Goal: Task Accomplishment & Management: Use online tool/utility

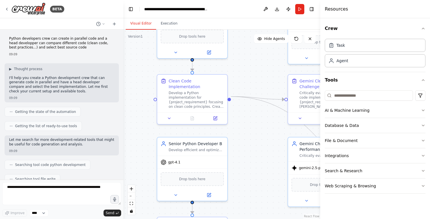
scroll to position [1175, 0]
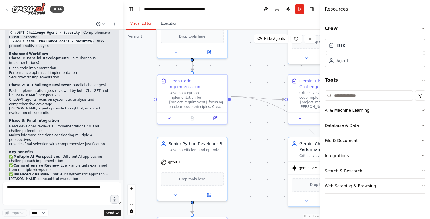
click at [261, 80] on div ".deletable-edge-delete-btn { width: 20px; height: 20px; border: 0px solid #ffff…" at bounding box center [222, 124] width 197 height 189
click at [255, 71] on div ".deletable-edge-delete-btn { width: 20px; height: 20px; border: 0px solid #ffff…" at bounding box center [222, 124] width 197 height 189
click at [312, 9] on button "Toggle Right Sidebar" at bounding box center [312, 9] width 8 height 8
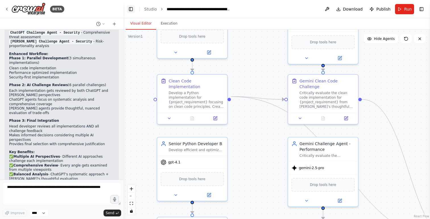
click at [133, 9] on button "Toggle Left Sidebar" at bounding box center [131, 9] width 8 height 8
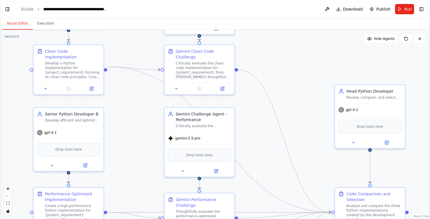
drag, startPoint x: 135, startPoint y: 70, endPoint x: 134, endPoint y: 41, distance: 29.6
click at [134, 41] on div ".deletable-edge-delete-btn { width: 20px; height: 20px; border: 0px solid #ffff…" at bounding box center [215, 124] width 430 height 189
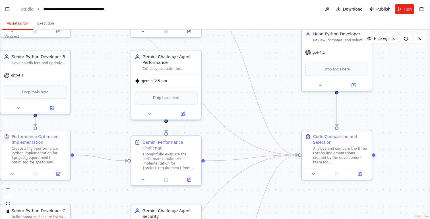
drag, startPoint x: 290, startPoint y: 110, endPoint x: 257, endPoint y: 53, distance: 65.7
click at [257, 53] on div ".deletable-edge-delete-btn { width: 20px; height: 20px; border: 0px solid #ffff…" at bounding box center [215, 124] width 430 height 189
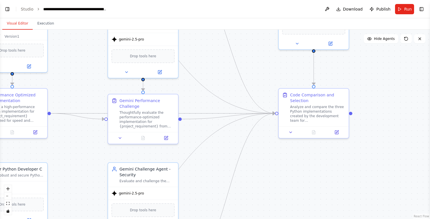
drag, startPoint x: 295, startPoint y: 120, endPoint x: 272, endPoint y: 78, distance: 47.5
click at [272, 78] on div ".deletable-edge-delete-btn { width: 20px; height: 20px; border: 0px solid #ffff…" at bounding box center [215, 124] width 430 height 189
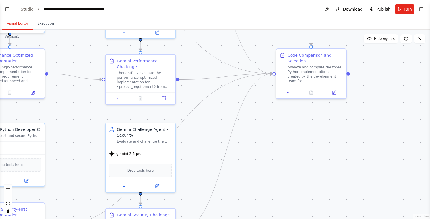
drag, startPoint x: 293, startPoint y: 191, endPoint x: 288, endPoint y: 136, distance: 54.8
click at [288, 136] on div ".deletable-edge-delete-btn { width: 20px; height: 20px; border: 0px solid #ffff…" at bounding box center [215, 124] width 430 height 189
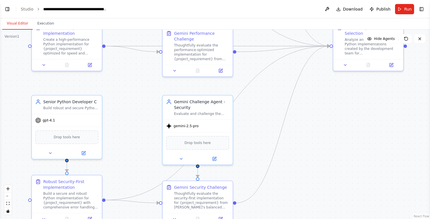
drag, startPoint x: 276, startPoint y: 122, endPoint x: 336, endPoint y: 108, distance: 60.9
click at [336, 108] on div ".deletable-edge-delete-btn { width: 20px; height: 20px; border: 0px solid #ffff…" at bounding box center [215, 124] width 430 height 189
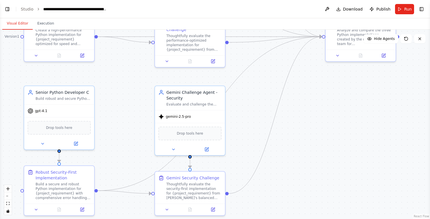
drag, startPoint x: 325, startPoint y: 153, endPoint x: 314, endPoint y: 141, distance: 15.5
click at [314, 141] on div ".deletable-edge-delete-btn { width: 20px; height: 20px; border: 0px solid #ffff…" at bounding box center [215, 124] width 430 height 189
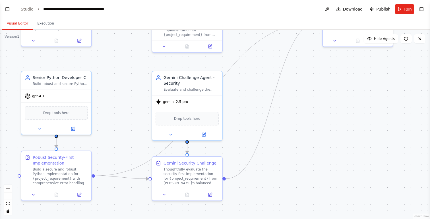
drag, startPoint x: 304, startPoint y: 160, endPoint x: 303, endPoint y: 148, distance: 12.5
click at [303, 148] on div ".deletable-edge-delete-btn { width: 20px; height: 20px; border: 0px solid #ffff…" at bounding box center [215, 124] width 430 height 189
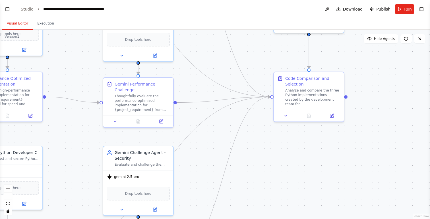
drag, startPoint x: 374, startPoint y: 97, endPoint x: 323, endPoint y: 174, distance: 93.2
click at [323, 174] on div ".deletable-edge-delete-btn { width: 20px; height: 20px; border: 0px solid #ffff…" at bounding box center [215, 124] width 430 height 189
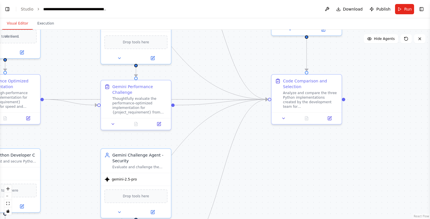
click at [396, 101] on div ".deletable-edge-delete-btn { width: 20px; height: 20px; border: 0px solid #ffff…" at bounding box center [215, 124] width 430 height 189
click at [328, 103] on div "Analyze and compare the three Python implementations created by the development…" at bounding box center [310, 99] width 55 height 18
click at [329, 121] on div at bounding box center [307, 117] width 70 height 12
click at [330, 119] on icon at bounding box center [329, 117] width 3 height 3
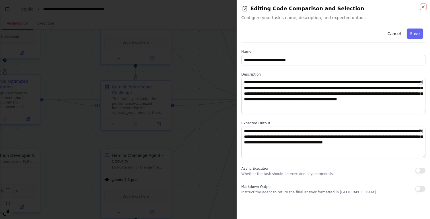
drag, startPoint x: 423, startPoint y: 107, endPoint x: 423, endPoint y: 112, distance: 4.8
click at [423, 112] on textarea "**********" at bounding box center [334, 96] width 184 height 36
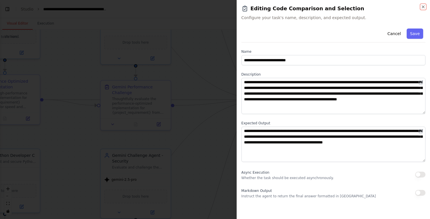
drag, startPoint x: 424, startPoint y: 157, endPoint x: 424, endPoint y: 161, distance: 4.0
click at [424, 161] on textarea "**********" at bounding box center [334, 143] width 184 height 35
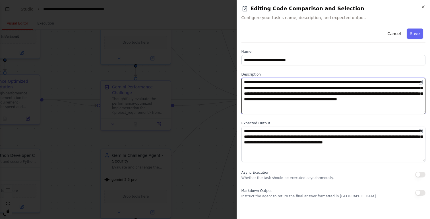
click at [316, 87] on textarea "**********" at bounding box center [334, 96] width 184 height 36
drag, startPoint x: 264, startPoint y: 99, endPoint x: 343, endPoint y: 97, distance: 78.9
click at [343, 97] on textarea "**********" at bounding box center [334, 96] width 184 height 36
click at [296, 99] on textarea "**********" at bounding box center [334, 96] width 184 height 36
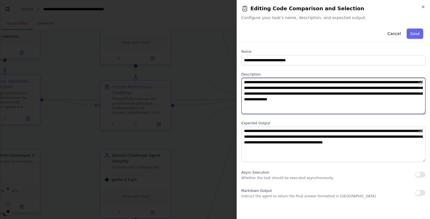
click at [321, 100] on textarea "**********" at bounding box center [334, 96] width 184 height 36
click at [337, 99] on textarea "**********" at bounding box center [334, 96] width 184 height 36
drag, startPoint x: 268, startPoint y: 104, endPoint x: 342, endPoint y: 99, distance: 74.8
click at [342, 99] on textarea "**********" at bounding box center [334, 96] width 184 height 36
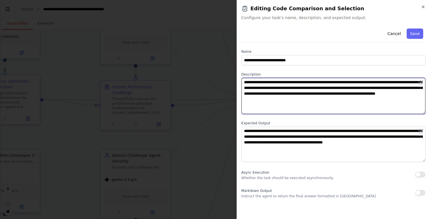
type textarea "**********"
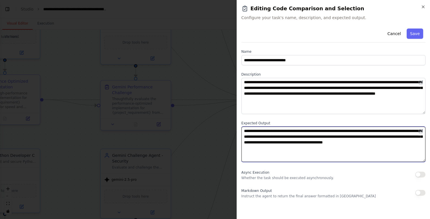
click at [331, 138] on textarea "**********" at bounding box center [334, 143] width 184 height 35
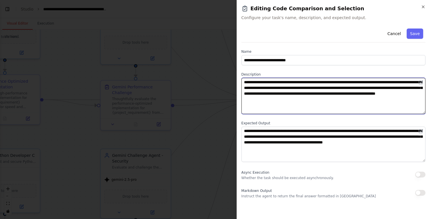
click at [379, 96] on textarea "**********" at bounding box center [334, 96] width 184 height 36
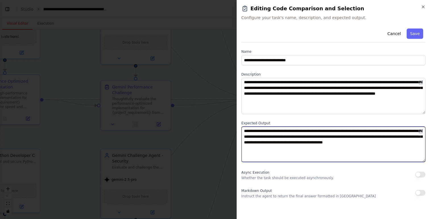
click at [325, 160] on textarea "**********" at bounding box center [334, 143] width 184 height 35
drag, startPoint x: 319, startPoint y: 149, endPoint x: 239, endPoint y: 127, distance: 82.7
click at [239, 127] on div "**********" at bounding box center [334, 109] width 194 height 219
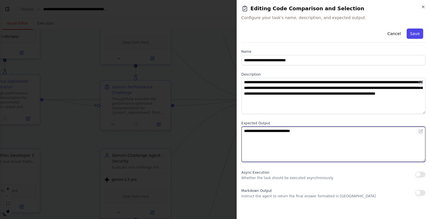
type textarea "**********"
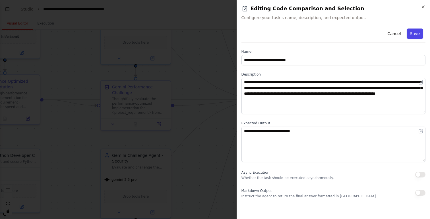
click at [415, 32] on button "Save" at bounding box center [415, 33] width 17 height 10
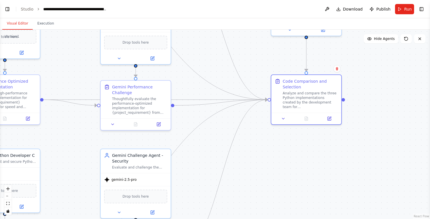
click at [281, 157] on div ".deletable-edge-delete-btn { width: 20px; height: 20px; border: 0px solid #ffff…" at bounding box center [215, 124] width 430 height 189
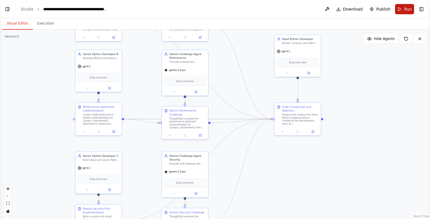
click at [403, 10] on button "Run" at bounding box center [404, 9] width 19 height 10
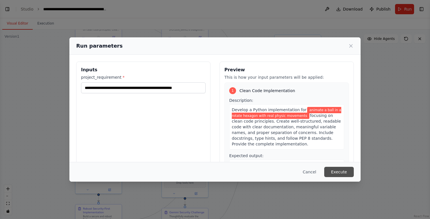
click at [342, 174] on button "Execute" at bounding box center [340, 172] width 30 height 10
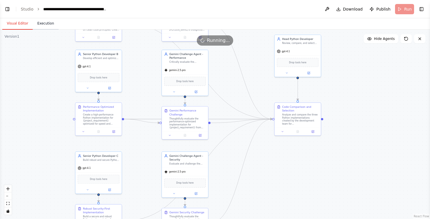
click at [48, 21] on button "Execution" at bounding box center [46, 24] width 26 height 12
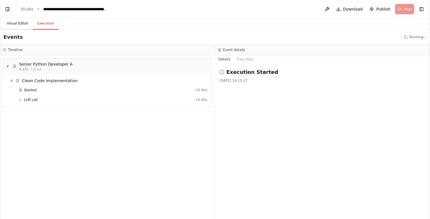
click at [25, 25] on button "Visual Editor" at bounding box center [17, 24] width 30 height 12
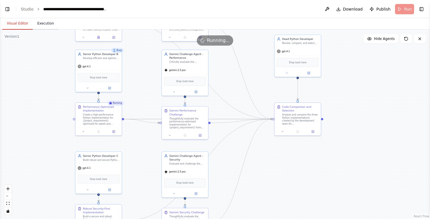
click at [44, 25] on button "Execution" at bounding box center [46, 24] width 26 height 12
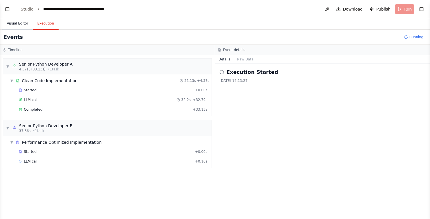
click at [20, 26] on button "Visual Editor" at bounding box center [17, 24] width 30 height 12
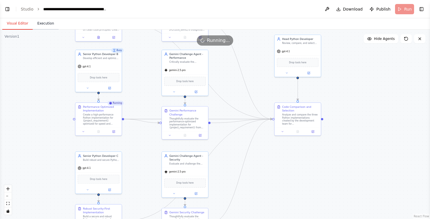
click at [47, 19] on button "Execution" at bounding box center [46, 24] width 26 height 12
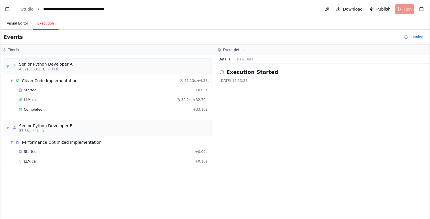
click at [19, 20] on button "Visual Editor" at bounding box center [17, 24] width 30 height 12
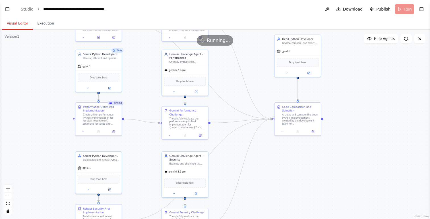
click at [60, 90] on div ".deletable-edge-delete-btn { width: 20px; height: 20px; border: 0px solid #ffff…" at bounding box center [215, 124] width 430 height 189
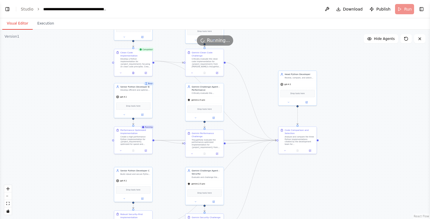
drag, startPoint x: 45, startPoint y: 79, endPoint x: 83, endPoint y: 99, distance: 43.4
click at [83, 99] on div ".deletable-edge-delete-btn { width: 20px; height: 20px; border: 0px solid #ffff…" at bounding box center [215, 124] width 430 height 189
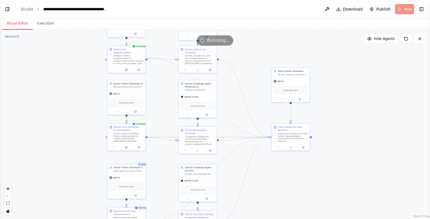
drag, startPoint x: 258, startPoint y: 55, endPoint x: 254, endPoint y: 57, distance: 4.6
click at [254, 57] on div ".deletable-edge-delete-btn { width: 20px; height: 20px; border: 0px solid #ffff…" at bounding box center [215, 124] width 430 height 189
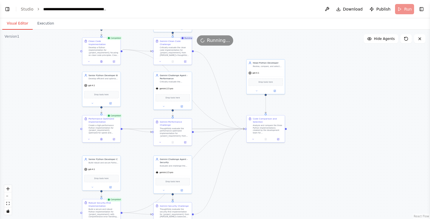
drag, startPoint x: 338, startPoint y: 163, endPoint x: 313, endPoint y: 155, distance: 26.4
click at [313, 155] on div ".deletable-edge-delete-btn { width: 20px; height: 20px; border: 0px solid #ffff…" at bounding box center [215, 124] width 430 height 189
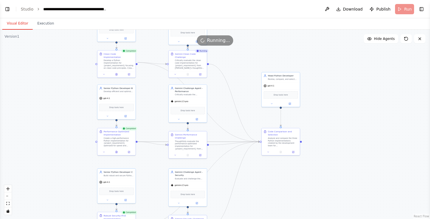
drag, startPoint x: 331, startPoint y: 90, endPoint x: 346, endPoint y: 103, distance: 19.8
click at [346, 103] on div ".deletable-edge-delete-btn { width: 20px; height: 20px; border: 0px solid #ffff…" at bounding box center [215, 124] width 430 height 189
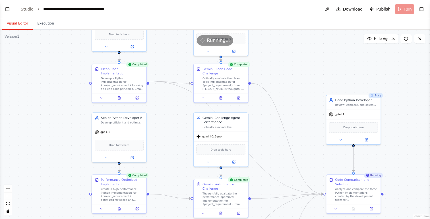
drag, startPoint x: 83, startPoint y: 62, endPoint x: 67, endPoint y: 90, distance: 32.6
click at [67, 90] on div ".deletable-edge-delete-btn { width: 20px; height: 20px; border: 0px solid #ffff…" at bounding box center [215, 124] width 430 height 189
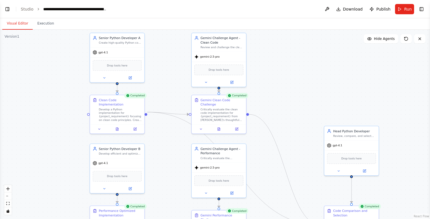
drag, startPoint x: 68, startPoint y: 83, endPoint x: 66, endPoint y: 113, distance: 30.8
click at [66, 113] on div ".deletable-edge-delete-btn { width: 20px; height: 20px; border: 0px solid #ffff…" at bounding box center [215, 124] width 430 height 189
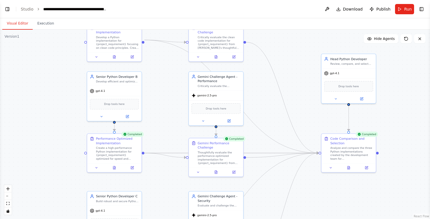
drag, startPoint x: 67, startPoint y: 133, endPoint x: 65, endPoint y: 61, distance: 72.1
click at [65, 61] on div ".deletable-edge-delete-btn { width: 20px; height: 20px; border: 0px solid #ffff…" at bounding box center [215, 124] width 430 height 189
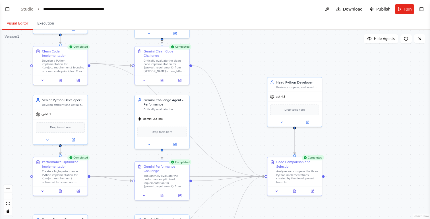
drag, startPoint x: 73, startPoint y: 125, endPoint x: 19, endPoint y: 148, distance: 59.2
click at [19, 148] on div ".deletable-edge-delete-btn { width: 20px; height: 20px; border: 0px solid #ffff…" at bounding box center [215, 124] width 430 height 189
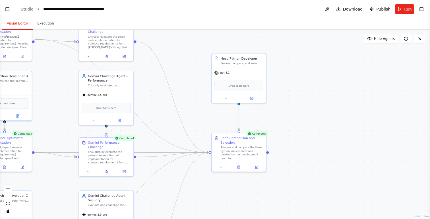
drag, startPoint x: 352, startPoint y: 116, endPoint x: 296, endPoint y: 92, distance: 60.7
click at [296, 92] on div ".deletable-edge-delete-btn { width: 20px; height: 20px; border: 0px solid #ffff…" at bounding box center [215, 124] width 430 height 189
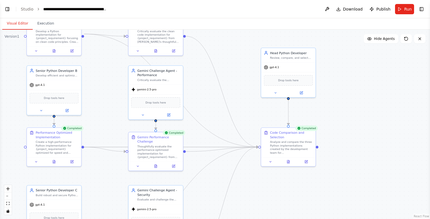
drag, startPoint x: 192, startPoint y: 43, endPoint x: 248, endPoint y: 36, distance: 56.2
click at [248, 36] on div ".deletable-edge-delete-btn { width: 20px; height: 20px; border: 0px solid #ffff…" at bounding box center [215, 124] width 430 height 189
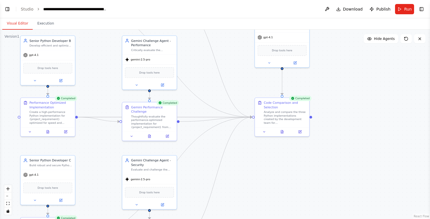
drag, startPoint x: 355, startPoint y: 101, endPoint x: 342, endPoint y: 73, distance: 31.3
click at [342, 73] on div ".deletable-edge-delete-btn { width: 20px; height: 20px; border: 0px solid #ffff…" at bounding box center [215, 124] width 430 height 189
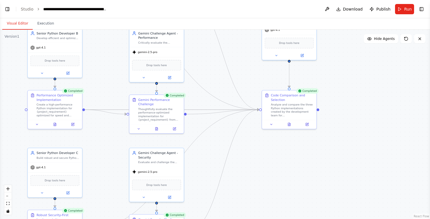
drag, startPoint x: 321, startPoint y: 112, endPoint x: 328, endPoint y: 79, distance: 33.4
click at [328, 79] on div ".deletable-edge-delete-btn { width: 20px; height: 20px; border: 0px solid #ffff…" at bounding box center [215, 124] width 430 height 189
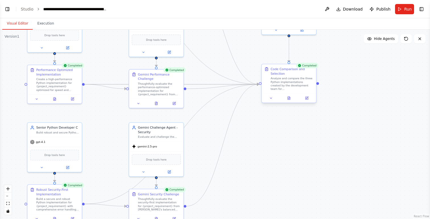
click at [301, 84] on div "Analyze and compare the three Python implementations created by the development…" at bounding box center [292, 84] width 43 height 14
click at [289, 99] on icon at bounding box center [289, 97] width 2 height 3
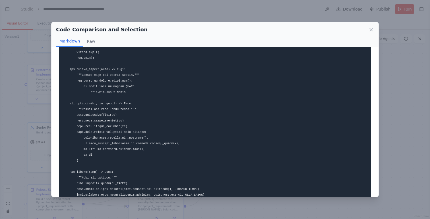
scroll to position [1641, 0]
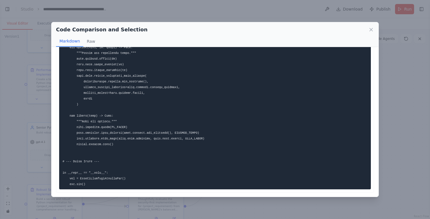
click at [371, 32] on div "Code Comparison and Selection" at bounding box center [215, 30] width 318 height 8
click at [371, 28] on icon at bounding box center [372, 30] width 6 height 6
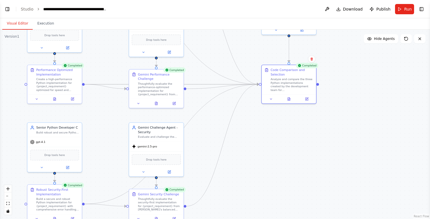
click at [341, 132] on div ".deletable-edge-delete-btn { width: 20px; height: 20px; border: 0px solid #ffff…" at bounding box center [215, 124] width 430 height 189
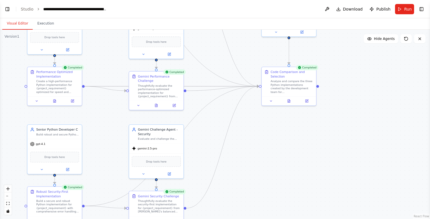
drag, startPoint x: 353, startPoint y: 96, endPoint x: 353, endPoint y: 104, distance: 8.5
click at [353, 104] on div ".deletable-edge-delete-btn { width: 20px; height: 20px; border: 0px solid #ffff…" at bounding box center [215, 124] width 430 height 189
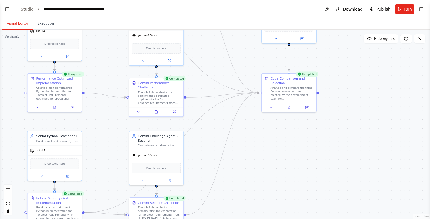
scroll to position [1223, 0]
click at [291, 108] on button at bounding box center [289, 106] width 19 height 5
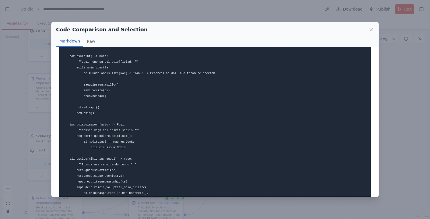
scroll to position [1641, 0]
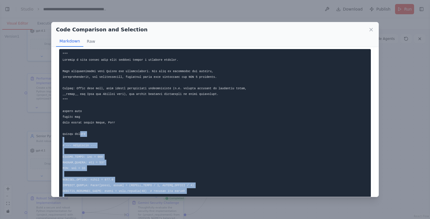
scroll to position [0, 0]
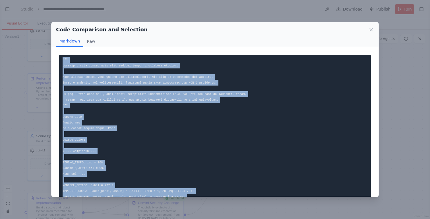
drag, startPoint x: 90, startPoint y: 186, endPoint x: 59, endPoint y: 52, distance: 137.9
copy code """" Animate a ball moving with real physics inside a rotating hexagon. This imp…"
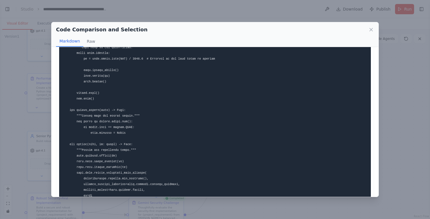
scroll to position [1641, 0]
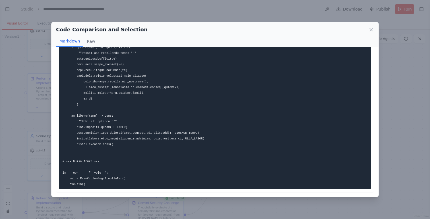
click at [400, 72] on div "Code Comparison and Selection Markdown Raw ... Show more Not valid JSON" at bounding box center [215, 109] width 430 height 219
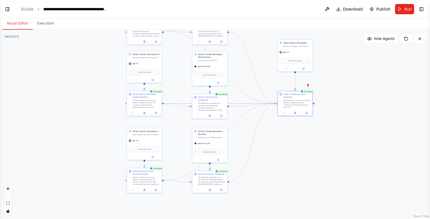
click at [340, 88] on div ".deletable-edge-delete-btn { width: 20px; height: 20px; border: 0px solid #ffff…" at bounding box center [215, 124] width 430 height 189
drag, startPoint x: 340, startPoint y: 88, endPoint x: 313, endPoint y: 143, distance: 60.9
click at [313, 143] on div ".deletable-edge-delete-btn { width: 20px; height: 20px; border: 0px solid #ffff…" at bounding box center [215, 124] width 430 height 189
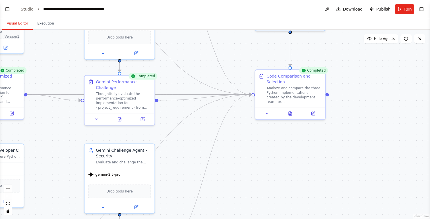
drag, startPoint x: 341, startPoint y: 97, endPoint x: 365, endPoint y: 141, distance: 50.6
click at [358, 132] on div ".deletable-edge-delete-btn { width: 20px; height: 20px; border: 0px solid #ffff…" at bounding box center [215, 124] width 430 height 189
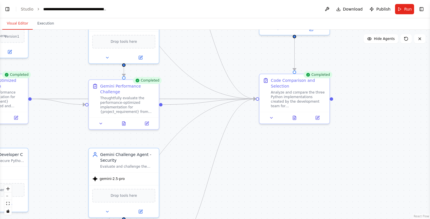
click at [366, 141] on div ".deletable-edge-delete-btn { width: 20px; height: 20px; border: 0px solid #ffff…" at bounding box center [215, 124] width 430 height 189
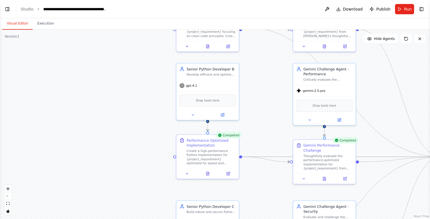
click at [113, 98] on div ".deletable-edge-delete-btn { width: 20px; height: 20px; border: 0px solid #ffff…" at bounding box center [215, 124] width 430 height 189
click at [3, 7] on header "**********" at bounding box center [215, 9] width 430 height 18
click at [8, 8] on button "Toggle Left Sidebar" at bounding box center [7, 9] width 8 height 8
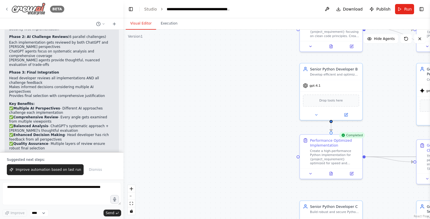
click at [10, 9] on div "BETA" at bounding box center [35, 9] width 60 height 13
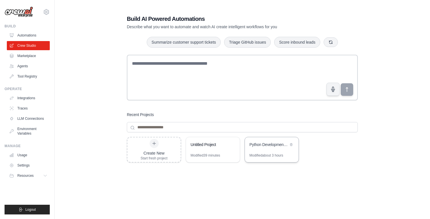
click at [270, 155] on div "Modified about 3 hours" at bounding box center [267, 155] width 34 height 5
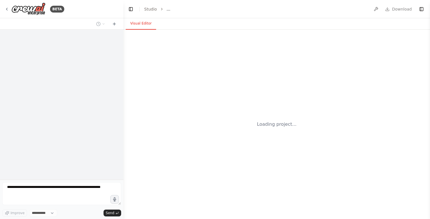
select select "****"
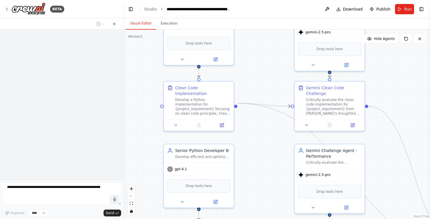
click at [129, 3] on header "**********" at bounding box center [277, 9] width 307 height 18
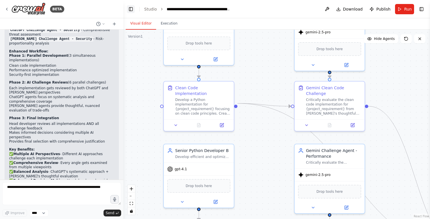
click at [128, 7] on button "Toggle Left Sidebar" at bounding box center [131, 9] width 8 height 8
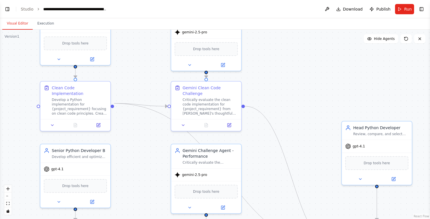
scroll to position [1196, 0]
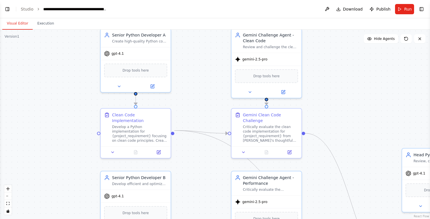
drag, startPoint x: 157, startPoint y: 58, endPoint x: 217, endPoint y: 85, distance: 66.4
click at [217, 85] on div ".deletable-edge-delete-btn { width: 20px; height: 20px; border: 0px solid #ffff…" at bounding box center [215, 124] width 430 height 189
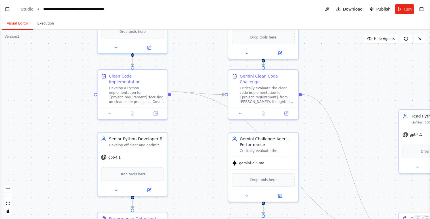
drag, startPoint x: 75, startPoint y: 140, endPoint x: 72, endPoint y: 101, distance: 38.8
click at [72, 101] on div ".deletable-edge-delete-btn { width: 20px; height: 20px; border: 0px solid #ffff…" at bounding box center [215, 124] width 430 height 189
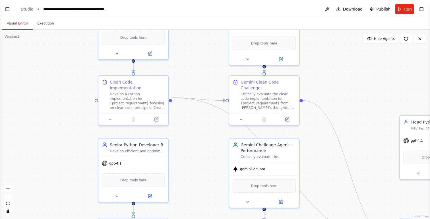
drag, startPoint x: 72, startPoint y: 101, endPoint x: 73, endPoint y: 108, distance: 7.2
click at [73, 108] on div ".deletable-edge-delete-btn { width: 20px; height: 20px; border: 0px solid #ffff…" at bounding box center [215, 124] width 430 height 189
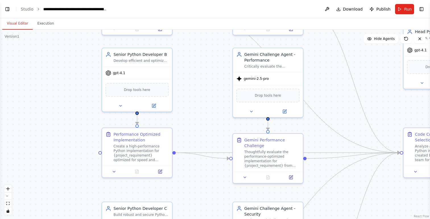
drag, startPoint x: 76, startPoint y: 129, endPoint x: 81, endPoint y: 37, distance: 91.8
click at [80, 37] on div ".deletable-edge-delete-btn { width: 20px; height: 20px; border: 0px solid #ffff…" at bounding box center [215, 124] width 430 height 189
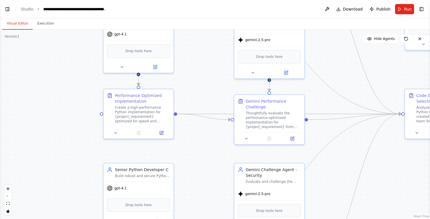
drag, startPoint x: 71, startPoint y: 130, endPoint x: 72, endPoint y: 92, distance: 38.5
click at [72, 92] on div ".deletable-edge-delete-btn { width: 20px; height: 20px; border: 0px solid #ffff…" at bounding box center [215, 124] width 430 height 189
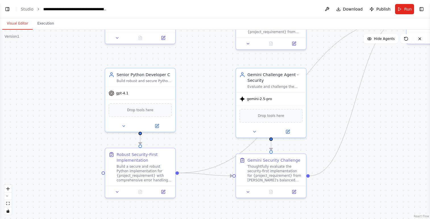
drag, startPoint x: 69, startPoint y: 155, endPoint x: 71, endPoint y: 52, distance: 103.4
click at [71, 52] on div ".deletable-edge-delete-btn { width: 20px; height: 20px; border: 0px solid #ffff…" at bounding box center [215, 124] width 430 height 189
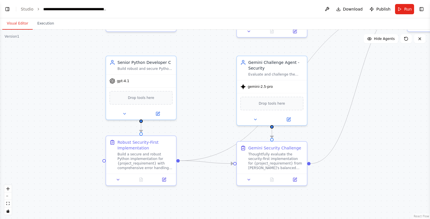
drag, startPoint x: 72, startPoint y: 113, endPoint x: 72, endPoint y: 110, distance: 3.1
click at [72, 110] on div ".deletable-edge-delete-btn { width: 20px; height: 20px; border: 0px solid #ffff…" at bounding box center [215, 124] width 430 height 189
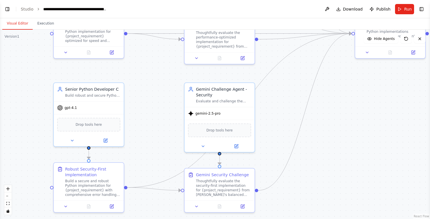
drag, startPoint x: 197, startPoint y: 82, endPoint x: 149, endPoint y: 104, distance: 52.6
click at [149, 104] on div ".deletable-edge-delete-btn { width: 20px; height: 20px; border: 0px solid #ffff…" at bounding box center [215, 124] width 430 height 189
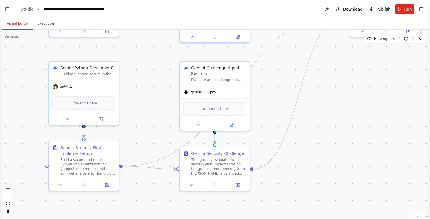
drag, startPoint x: 280, startPoint y: 112, endPoint x: 269, endPoint y: 93, distance: 21.9
click at [269, 93] on div ".deletable-edge-delete-btn { width: 20px; height: 20px; border: 0px solid #ffff…" at bounding box center [215, 124] width 430 height 189
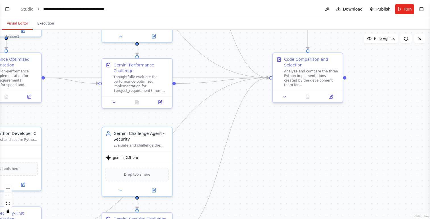
drag, startPoint x: 279, startPoint y: 71, endPoint x: 189, endPoint y: 149, distance: 118.7
click at [190, 149] on div ".deletable-edge-delete-btn { width: 20px; height: 20px; border: 0px solid #ffff…" at bounding box center [215, 124] width 430 height 189
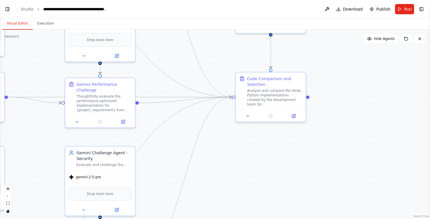
drag, startPoint x: 326, startPoint y: 171, endPoint x: 286, endPoint y: 196, distance: 47.9
click at [286, 196] on div ".deletable-edge-delete-btn { width: 20px; height: 20px; border: 0px solid #ffff…" at bounding box center [215, 124] width 430 height 189
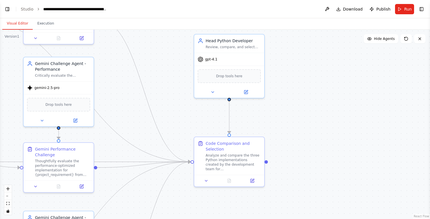
drag, startPoint x: 319, startPoint y: 85, endPoint x: 319, endPoint y: 122, distance: 37.0
click at [319, 122] on div ".deletable-edge-delete-btn { width: 20px; height: 20px; border: 0px solid #ffff…" at bounding box center [215, 124] width 430 height 189
click at [307, 133] on div ".deletable-edge-delete-btn { width: 20px; height: 20px; border: 0px solid #ffff…" at bounding box center [215, 124] width 430 height 189
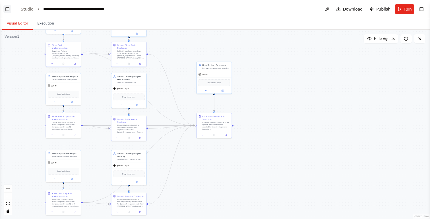
click at [9, 12] on button "Toggle Left Sidebar" at bounding box center [7, 9] width 8 height 8
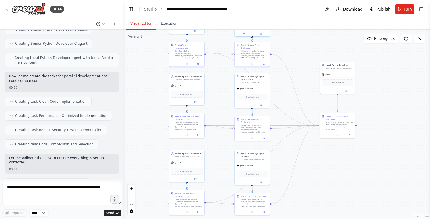
scroll to position [0, 0]
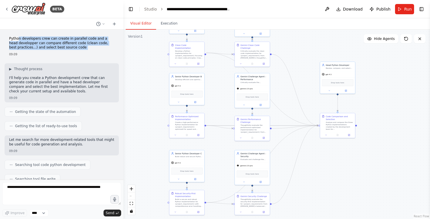
drag, startPoint x: 19, startPoint y: 37, endPoint x: 74, endPoint y: 52, distance: 57.2
click at [74, 52] on div "Python developers crew can create in parallel code and a head developper can co…" at bounding box center [62, 46] width 114 height 24
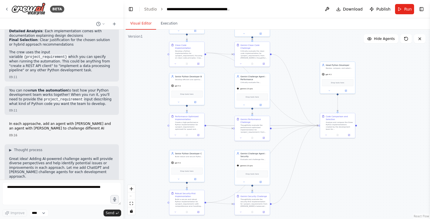
scroll to position [564, 0]
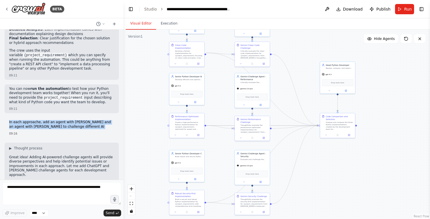
drag, startPoint x: 29, startPoint y: 100, endPoint x: 63, endPoint y: 113, distance: 36.6
click at [63, 118] on div "In each approache, add an agent with ChatGpt and an agent with Claude to challe…" at bounding box center [62, 128] width 114 height 20
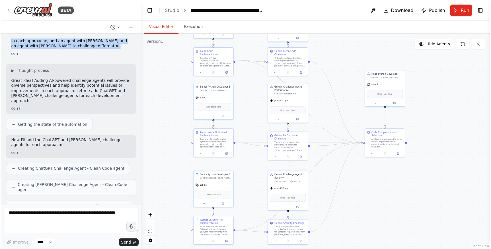
scroll to position [657, 0]
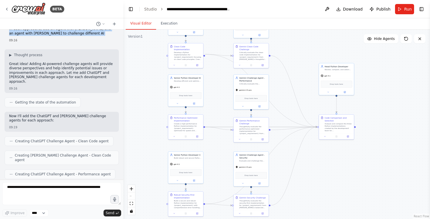
drag, startPoint x: 156, startPoint y: 96, endPoint x: 155, endPoint y: 100, distance: 4.6
click at [155, 100] on div ".deletable-edge-delete-btn { width: 20px; height: 20px; border: 0px solid #ffff…" at bounding box center [277, 124] width 307 height 189
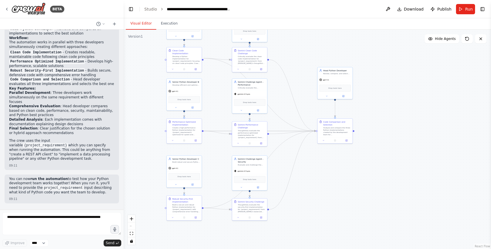
scroll to position [0, 0]
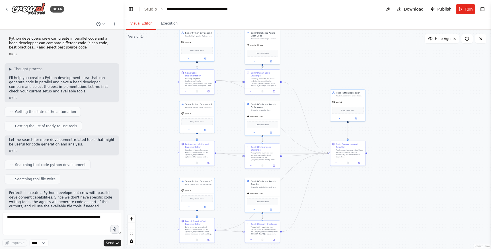
drag, startPoint x: 134, startPoint y: 51, endPoint x: 147, endPoint y: 73, distance: 25.6
click at [147, 73] on div ".deletable-edge-delete-btn { width: 20px; height: 20px; border: 0px solid #ffff…" at bounding box center [307, 139] width 367 height 219
drag, startPoint x: 147, startPoint y: 73, endPoint x: 149, endPoint y: 75, distance: 3.4
click at [149, 75] on div ".deletable-edge-delete-btn { width: 20px; height: 20px; border: 0px solid #ffff…" at bounding box center [307, 139] width 367 height 219
click at [430, 7] on button "Run" at bounding box center [465, 9] width 19 height 10
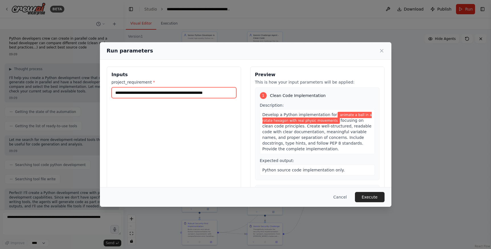
click at [192, 95] on input "**********" at bounding box center [174, 92] width 125 height 11
click at [344, 196] on button "Cancel" at bounding box center [340, 197] width 22 height 10
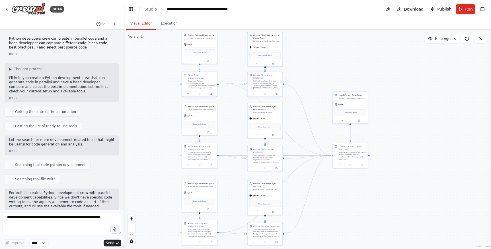
click at [387, 188] on div ".deletable-edge-delete-btn { width: 20px; height: 20px; border: 0px solid #ffff…" at bounding box center [307, 139] width 367 height 219
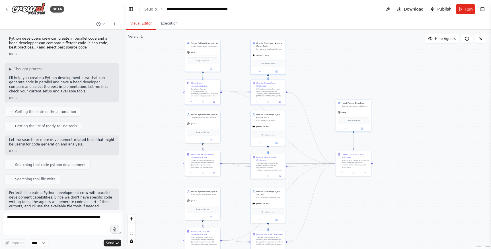
drag, startPoint x: 159, startPoint y: 94, endPoint x: 161, endPoint y: 100, distance: 6.3
click at [161, 100] on div ".deletable-edge-delete-btn { width: 20px; height: 20px; border: 0px solid #ffff…" at bounding box center [307, 139] width 367 height 219
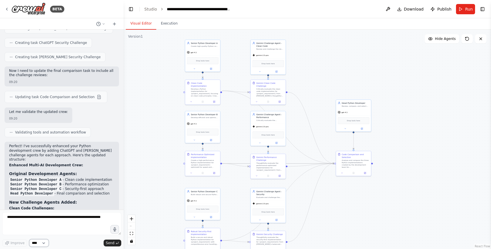
click at [46, 218] on select "****" at bounding box center [38, 242] width 19 height 7
click at [148, 72] on div ".deletable-edge-delete-btn { width: 20px; height: 20px; border: 0px solid #ffff…" at bounding box center [307, 139] width 367 height 219
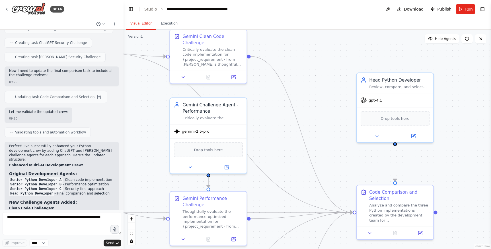
drag, startPoint x: 342, startPoint y: 128, endPoint x: 160, endPoint y: 107, distance: 182.8
click at [133, 103] on div ".deletable-edge-delete-btn { width: 20px; height: 20px; border: 0px solid #ffff…" at bounding box center [307, 139] width 367 height 219
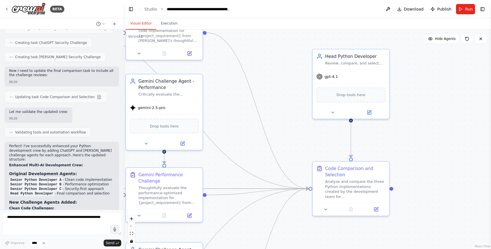
drag, startPoint x: 333, startPoint y: 157, endPoint x: 228, endPoint y: 93, distance: 123.0
click at [226, 95] on div ".deletable-edge-delete-btn { width: 20px; height: 20px; border: 0px solid #ffff…" at bounding box center [307, 139] width 367 height 219
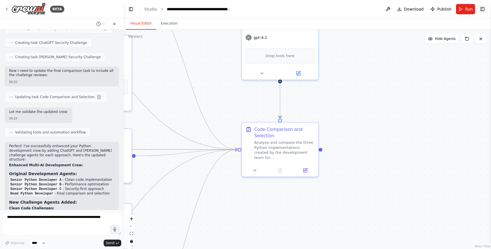
click at [430, 10] on button "Toggle Right Sidebar" at bounding box center [483, 9] width 8 height 8
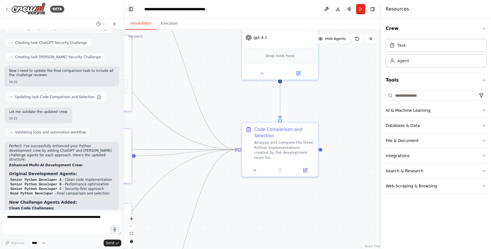
click at [131, 9] on button "Toggle Left Sidebar" at bounding box center [131, 9] width 8 height 8
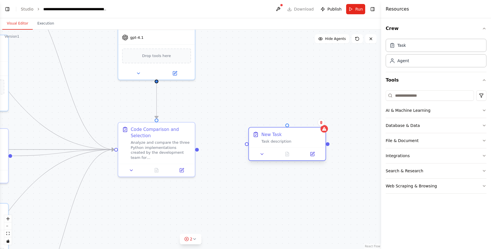
drag, startPoint x: 277, startPoint y: 166, endPoint x: 272, endPoint y: 145, distance: 21.6
click at [272, 143] on div "New Task Task description" at bounding box center [291, 137] width 60 height 13
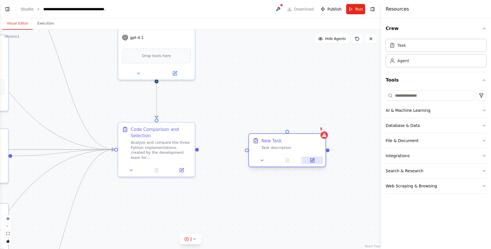
click at [311, 161] on icon at bounding box center [313, 160] width 4 height 4
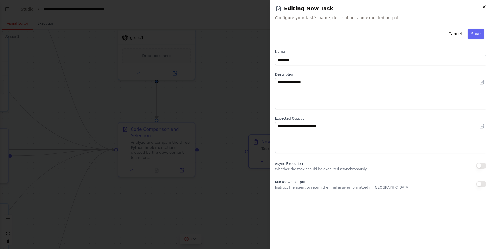
click at [430, 7] on icon "button" at bounding box center [484, 7] width 5 height 5
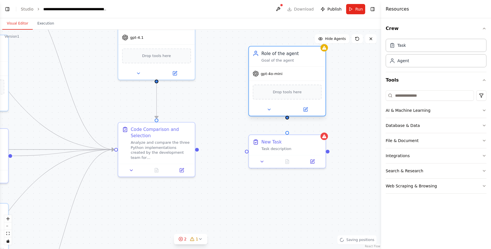
drag, startPoint x: 311, startPoint y: 93, endPoint x: 281, endPoint y: 55, distance: 48.6
click at [281, 55] on div "Role of the agent" at bounding box center [291, 53] width 60 height 6
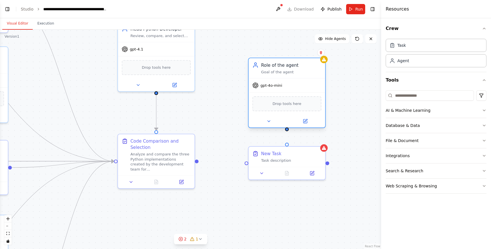
drag, startPoint x: 287, startPoint y: 120, endPoint x: 287, endPoint y: 132, distance: 11.7
click at [287, 132] on div ".deletable-edge-delete-btn { width: 20px; height: 20px; border: 0px solid #ffff…" at bounding box center [190, 139] width 381 height 219
drag, startPoint x: 287, startPoint y: 144, endPoint x: 286, endPoint y: 132, distance: 12.0
click at [286, 132] on div ".deletable-edge-delete-btn { width: 20px; height: 20px; border: 0px solid #ffff…" at bounding box center [190, 139] width 381 height 219
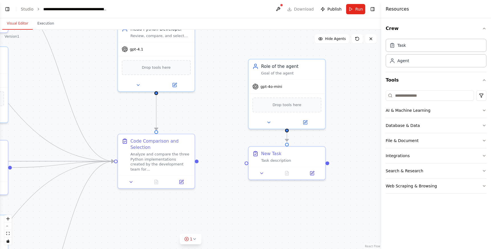
click at [356, 117] on div ".deletable-edge-delete-btn { width: 20px; height: 20px; border: 0px solid #ffff…" at bounding box center [190, 139] width 381 height 219
click at [412, 182] on button "Web Scraping & Browsing" at bounding box center [436, 185] width 101 height 15
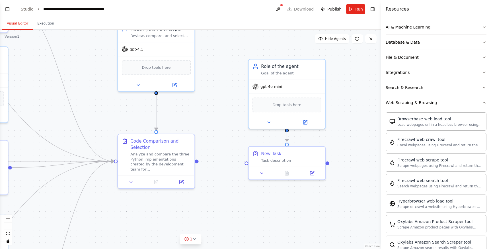
scroll to position [1188, 0]
click at [355, 139] on div ".deletable-edge-delete-btn { width: 20px; height: 20px; border: 0px solid #ffff…" at bounding box center [190, 139] width 381 height 219
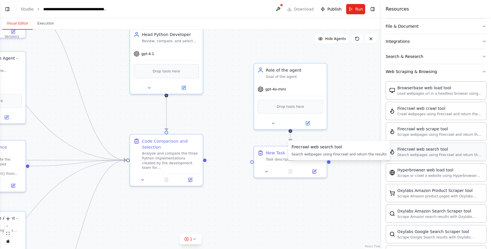
scroll to position [116, 0]
